Goal: Task Accomplishment & Management: Use online tool/utility

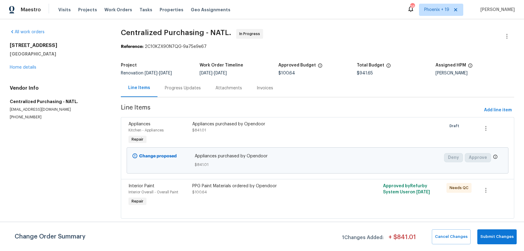
click at [112, 13] on div "Visits Projects Work Orders Tasks Properties Geo Assignments" at bounding box center [147, 10] width 179 height 12
drag, startPoint x: 113, startPoint y: 10, endPoint x: 140, endPoint y: 17, distance: 28.2
click at [113, 10] on span "Work Orders" at bounding box center [118, 10] width 28 height 6
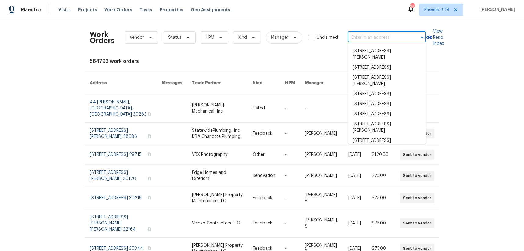
click at [381, 35] on input "text" at bounding box center [377, 37] width 61 height 9
paste input "[STREET_ADDRESS]"
type input "[STREET_ADDRESS]"
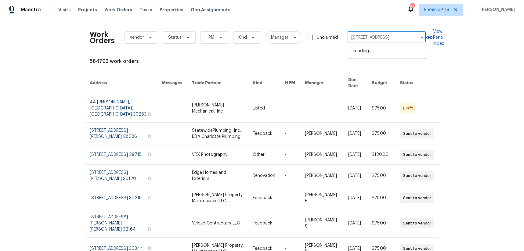
scroll to position [0, 19]
click at [380, 51] on li "[STREET_ADDRESS]" at bounding box center [387, 51] width 78 height 10
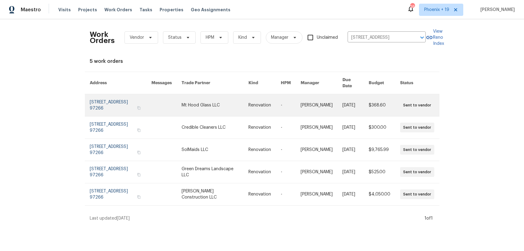
drag, startPoint x: 297, startPoint y: 77, endPoint x: 207, endPoint y: 98, distance: 92.0
click at [207, 98] on link at bounding box center [214, 105] width 66 height 22
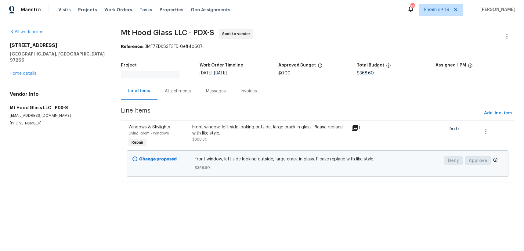
click at [32, 64] on div "[STREET_ADDRESS] Home details" at bounding box center [58, 59] width 96 height 34
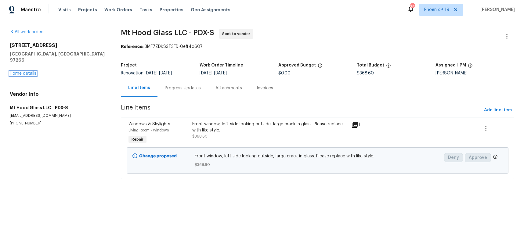
click at [31, 71] on link "Home details" at bounding box center [23, 73] width 27 height 4
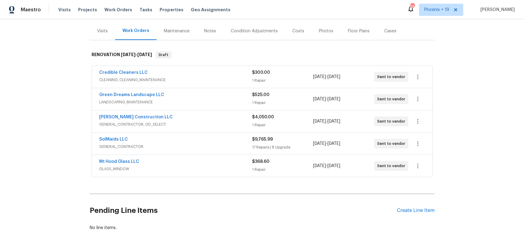
scroll to position [92, 0]
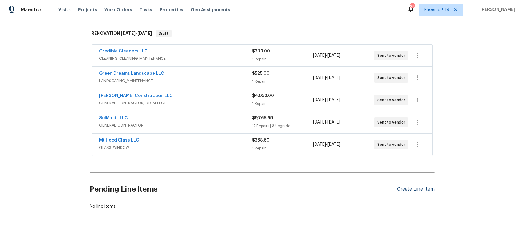
click at [421, 188] on div "Create Line Item" at bounding box center [416, 189] width 38 height 6
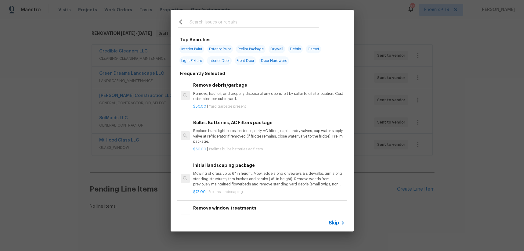
click at [266, 30] on div at bounding box center [248, 22] width 156 height 24
click at [261, 22] on input "text" at bounding box center [253, 22] width 129 height 9
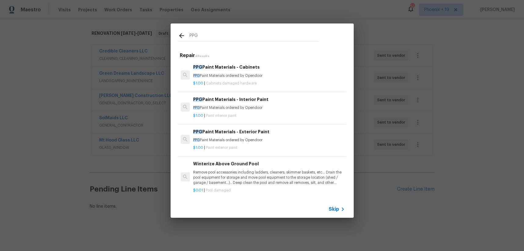
type input "PPG"
click at [306, 113] on p "$1.00 | Paint interior paint" at bounding box center [268, 115] width 151 height 5
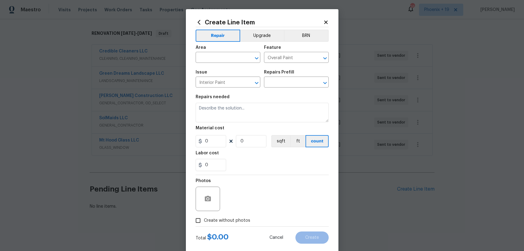
type input "PPG Paint Materials - Interior Paint $1.00"
type textarea "PPG Paint Materials ordered by Opendoor"
type input "1"
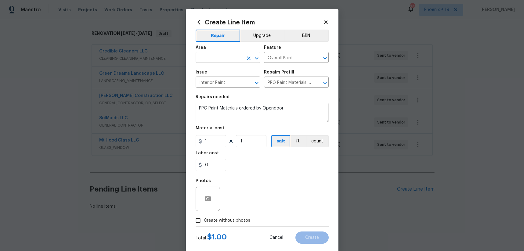
click at [238, 59] on input "text" at bounding box center [219, 57] width 48 height 9
click at [228, 82] on li "Interior Overall" at bounding box center [227, 82] width 65 height 10
type input "Interior Overall"
click at [213, 143] on input "1" at bounding box center [210, 141] width 30 height 12
drag, startPoint x: 214, startPoint y: 142, endPoint x: 203, endPoint y: 141, distance: 11.3
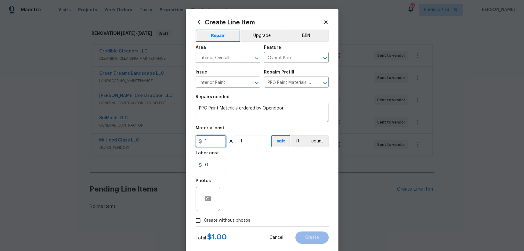
click at [203, 141] on input "1" at bounding box center [210, 141] width 30 height 12
type input "156.74"
click at [225, 218] on span "Create without photos" at bounding box center [227, 220] width 46 height 6
click at [204, 218] on input "Create without photos" at bounding box center [198, 221] width 12 height 12
checkbox input "true"
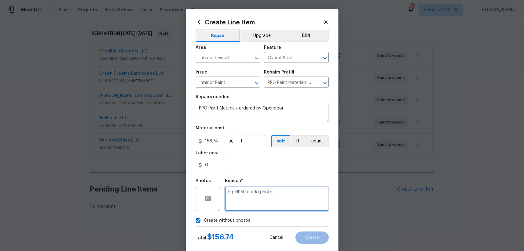
drag, startPoint x: 227, startPoint y: 216, endPoint x: 238, endPoint y: 202, distance: 18.2
click at [238, 202] on textarea at bounding box center [277, 199] width 104 height 24
type textarea "NA"
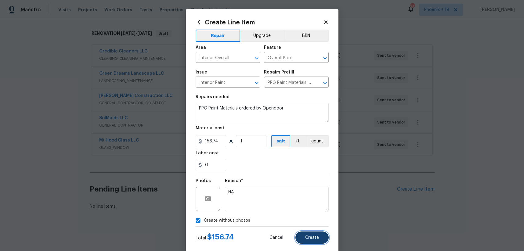
click at [305, 236] on span "Create" at bounding box center [312, 237] width 14 height 5
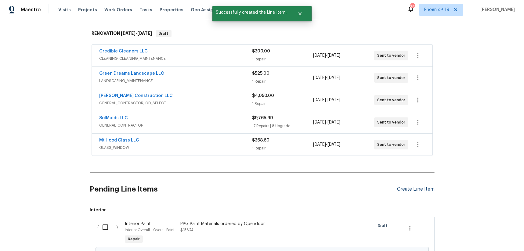
click at [403, 192] on div "Create Line Item" at bounding box center [416, 189] width 38 height 6
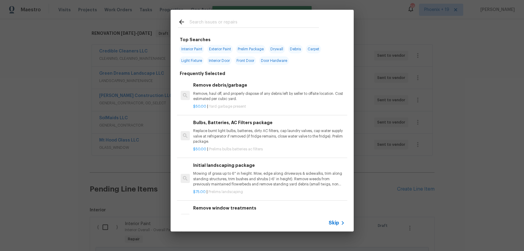
click at [221, 26] on input "text" at bounding box center [253, 22] width 129 height 9
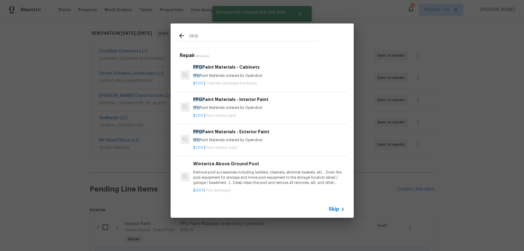
type input "ppg"
click at [270, 79] on div "$1.00 | Cabinets damaged hardware" at bounding box center [268, 82] width 151 height 8
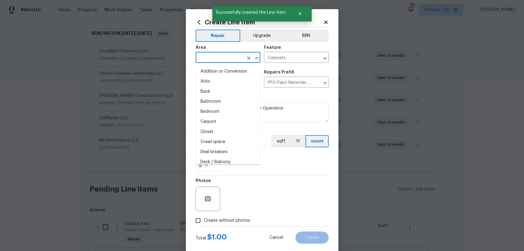
click at [223, 59] on input "text" at bounding box center [219, 57] width 48 height 9
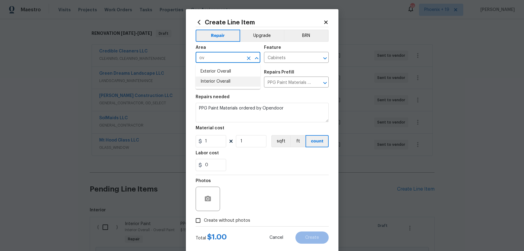
click at [223, 78] on li "Interior Overall" at bounding box center [227, 82] width 65 height 10
type input "Interior Overall"
click at [215, 136] on input "1" at bounding box center [210, 141] width 30 height 12
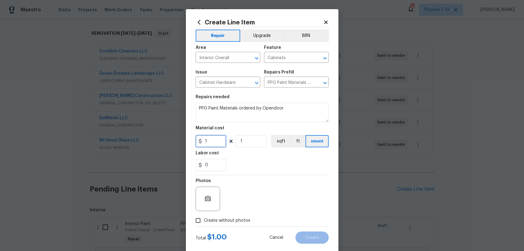
drag, startPoint x: 216, startPoint y: 145, endPoint x: 202, endPoint y: 142, distance: 14.6
click at [202, 142] on div "1" at bounding box center [210, 141] width 30 height 12
type input "145.06"
click at [233, 220] on span "Create without photos" at bounding box center [227, 220] width 46 height 6
click at [204, 220] on input "Create without photos" at bounding box center [198, 221] width 12 height 12
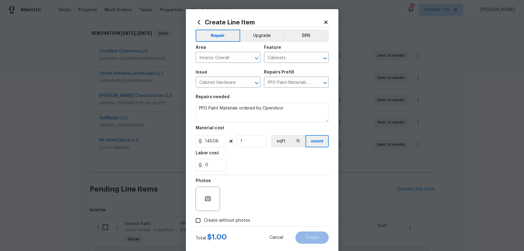
checkbox input "true"
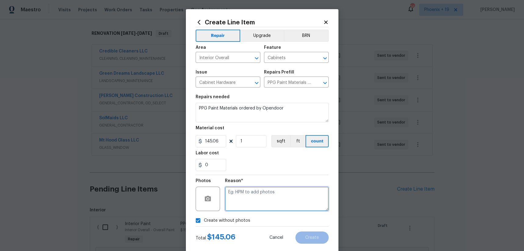
click at [233, 209] on textarea at bounding box center [277, 199] width 104 height 24
type textarea "NA"
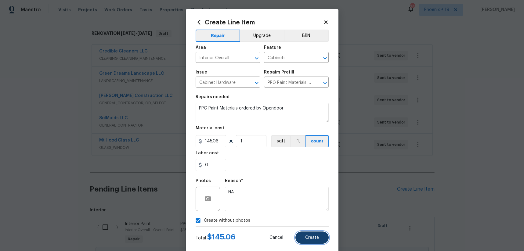
click at [312, 233] on button "Create" at bounding box center [311, 237] width 33 height 12
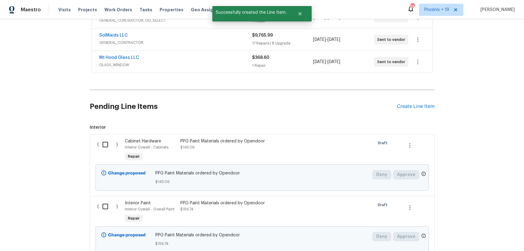
scroll to position [223, 0]
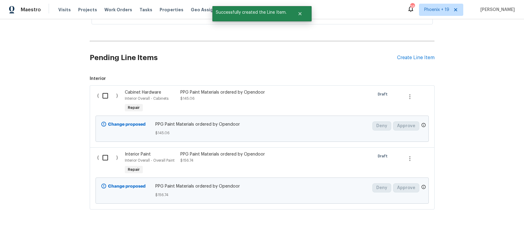
drag, startPoint x: 107, startPoint y: 153, endPoint x: 106, endPoint y: 134, distance: 19.0
click at [107, 153] on input "checkbox" at bounding box center [107, 157] width 17 height 13
checkbox input "true"
click at [105, 103] on div "( )" at bounding box center [109, 102] width 28 height 28
click at [104, 99] on input "checkbox" at bounding box center [107, 95] width 17 height 13
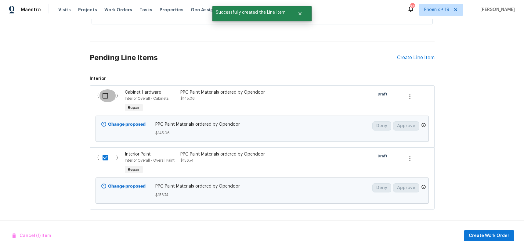
checkbox input "true"
click at [476, 238] on span "Create Work Order" at bounding box center [488, 236] width 41 height 8
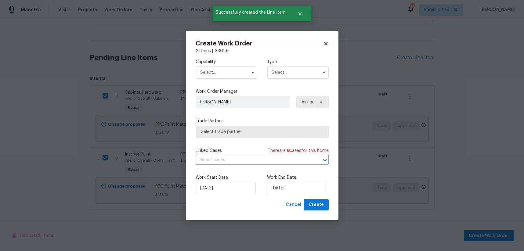
click at [214, 75] on input "text" at bounding box center [226, 72] width 62 height 12
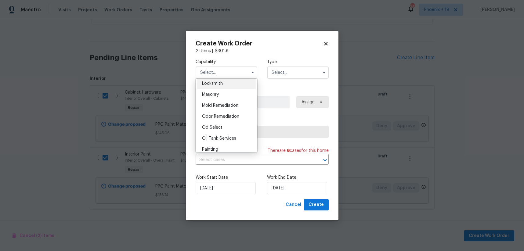
scroll to position [458, 0]
click at [228, 138] on div "Painting" at bounding box center [226, 139] width 59 height 11
type input "Painting"
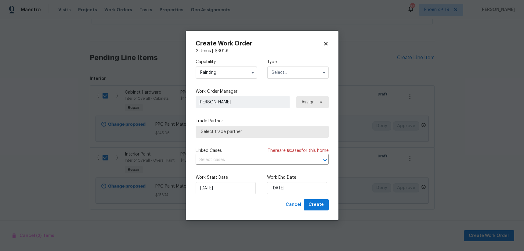
click at [295, 63] on label "Type" at bounding box center [298, 62] width 62 height 6
drag, startPoint x: 293, startPoint y: 74, endPoint x: 293, endPoint y: 78, distance: 4.0
click at [293, 74] on input "text" at bounding box center [298, 72] width 62 height 12
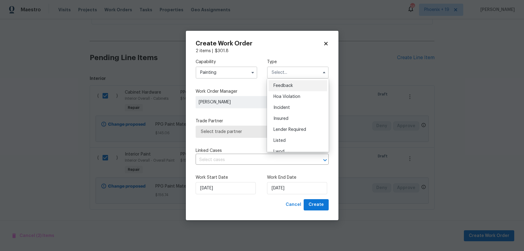
scroll to position [73, 0]
drag, startPoint x: 296, startPoint y: 109, endPoint x: 300, endPoint y: 104, distance: 6.1
click at [296, 109] on div "Renovation" at bounding box center [297, 111] width 59 height 11
type input "Renovation"
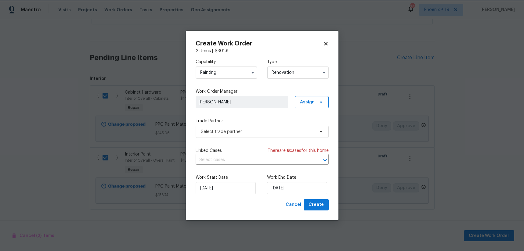
scroll to position [0, 0]
click at [307, 99] on span "Assign" at bounding box center [307, 102] width 15 height 6
click at [308, 127] on div "Assign to me" at bounding box center [312, 128] width 27 height 6
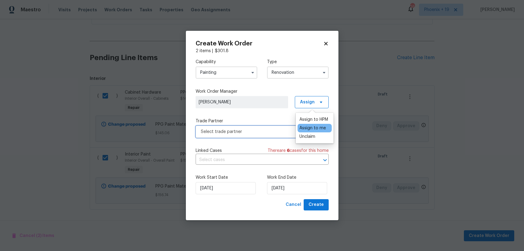
click at [265, 134] on span "Select trade partner" at bounding box center [258, 132] width 114 height 6
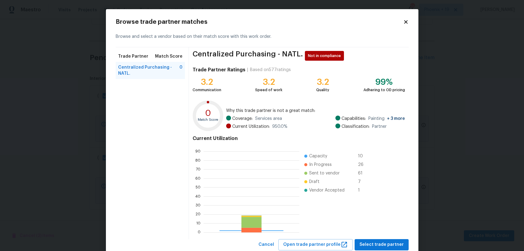
scroll to position [85, 96]
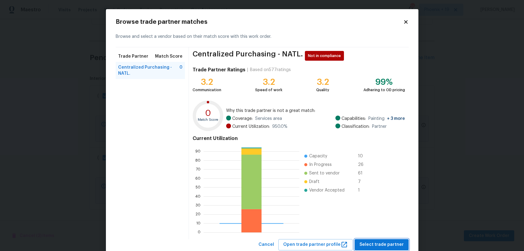
click at [363, 245] on span "Select trade partner" at bounding box center [381, 245] width 44 height 8
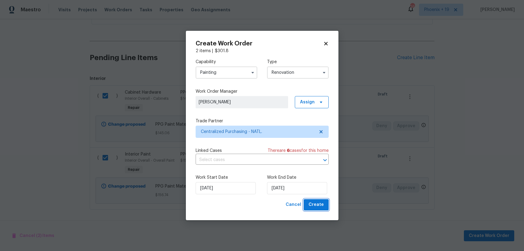
click at [314, 201] on span "Create" at bounding box center [315, 205] width 15 height 8
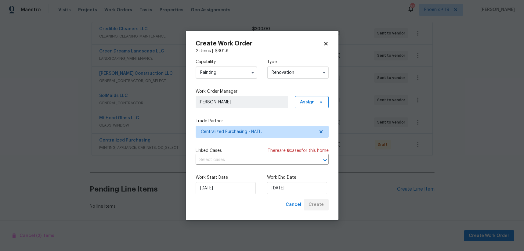
scroll to position [114, 0]
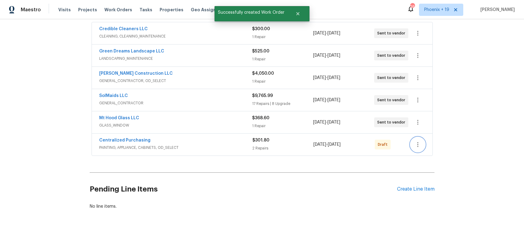
click at [419, 147] on icon "button" at bounding box center [417, 144] width 7 height 7
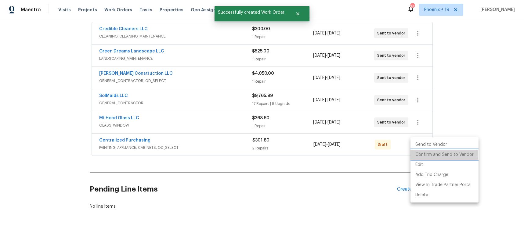
click at [419, 152] on li "Confirm and Send to Vendor" at bounding box center [444, 155] width 68 height 10
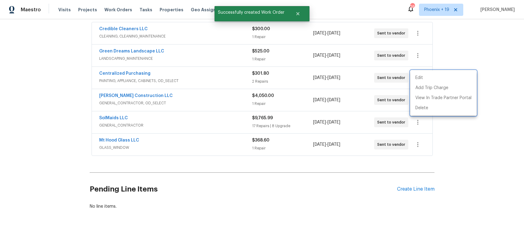
drag, startPoint x: 152, startPoint y: 78, endPoint x: 132, endPoint y: 71, distance: 21.0
click at [145, 76] on div at bounding box center [262, 125] width 524 height 251
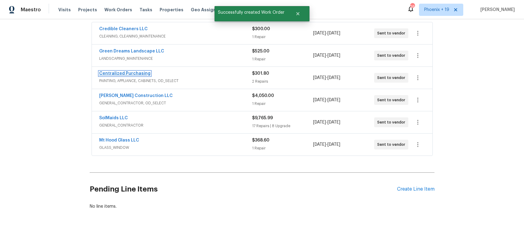
click at [132, 71] on link "Centralized Purchasing" at bounding box center [124, 73] width 51 height 4
